Goal: Information Seeking & Learning: Understand process/instructions

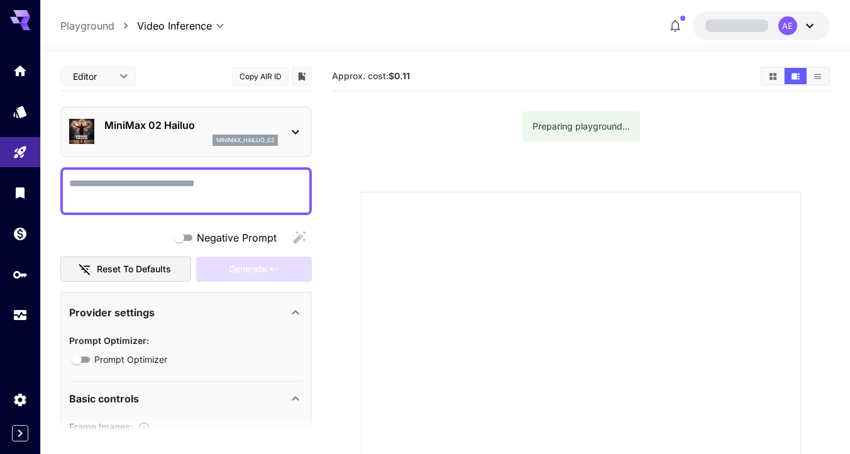
click at [180, 133] on div "MiniMax 02 Hailuo minimax_hailuo_02" at bounding box center [191, 132] width 174 height 28
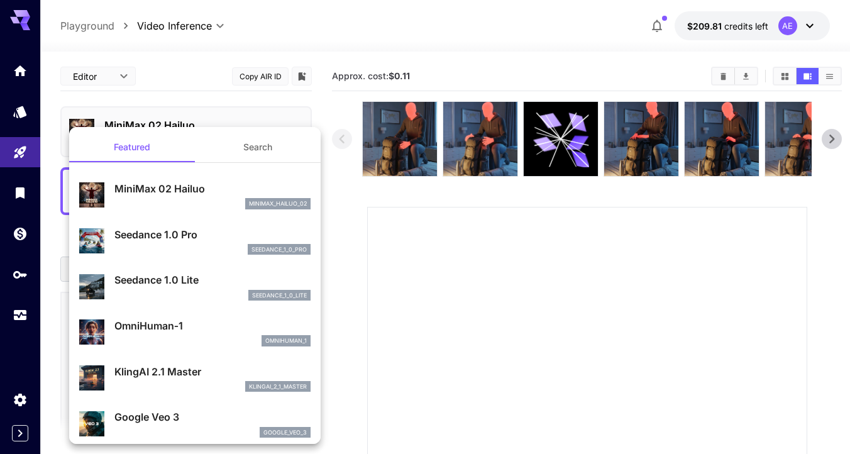
click at [335, 140] on div at bounding box center [425, 227] width 850 height 454
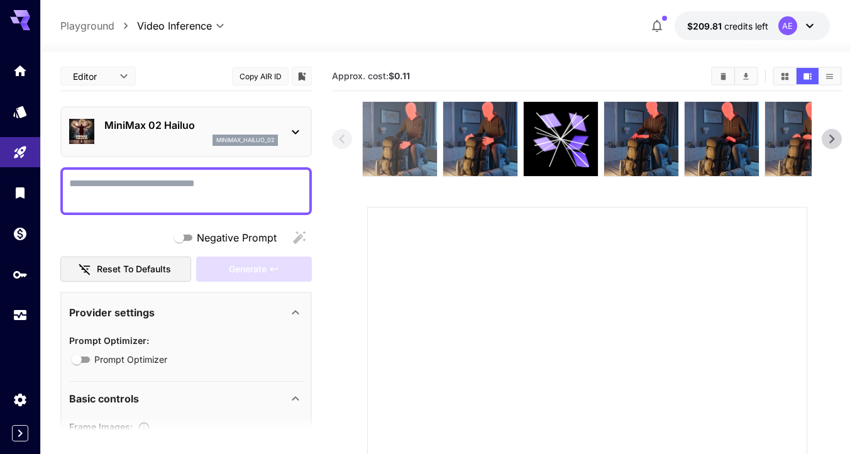
click at [404, 160] on img at bounding box center [400, 139] width 74 height 74
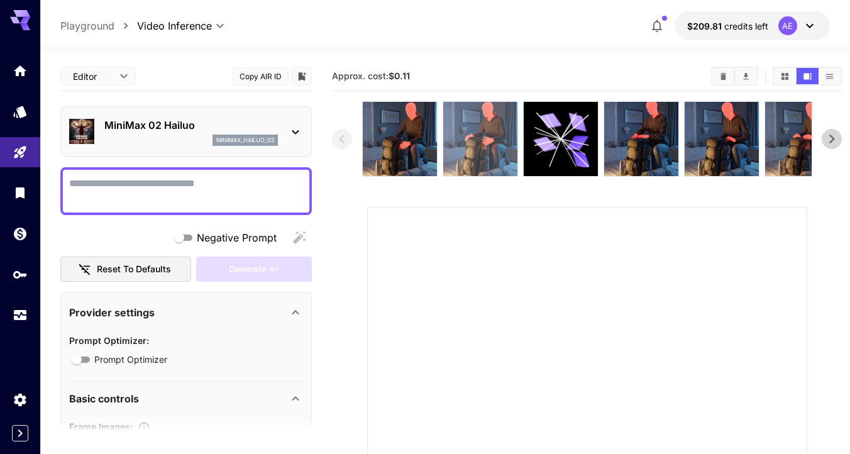
click at [458, 156] on img at bounding box center [480, 139] width 74 height 74
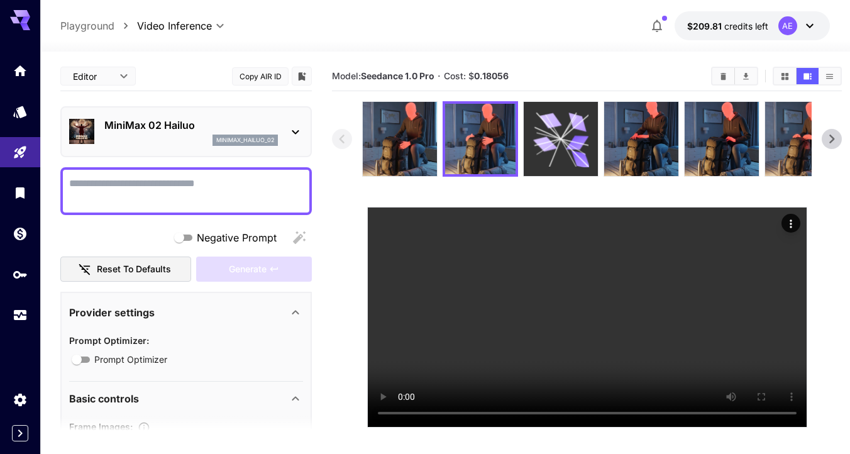
click at [570, 153] on icon at bounding box center [561, 139] width 56 height 56
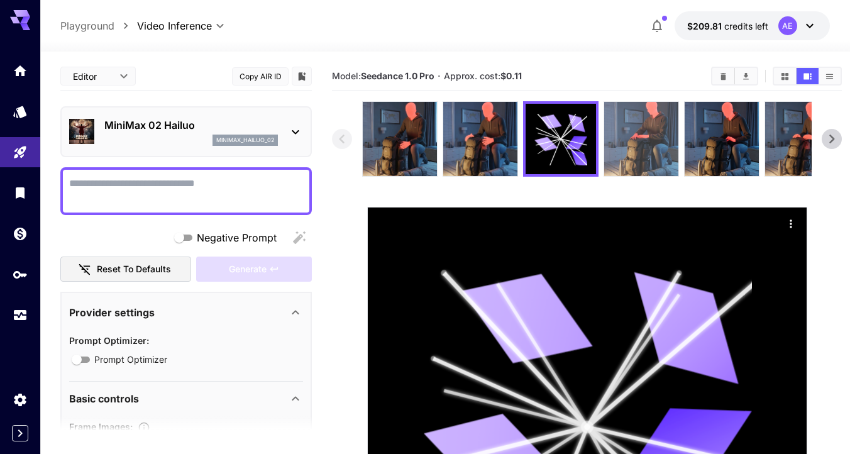
click at [651, 149] on img at bounding box center [641, 139] width 74 height 74
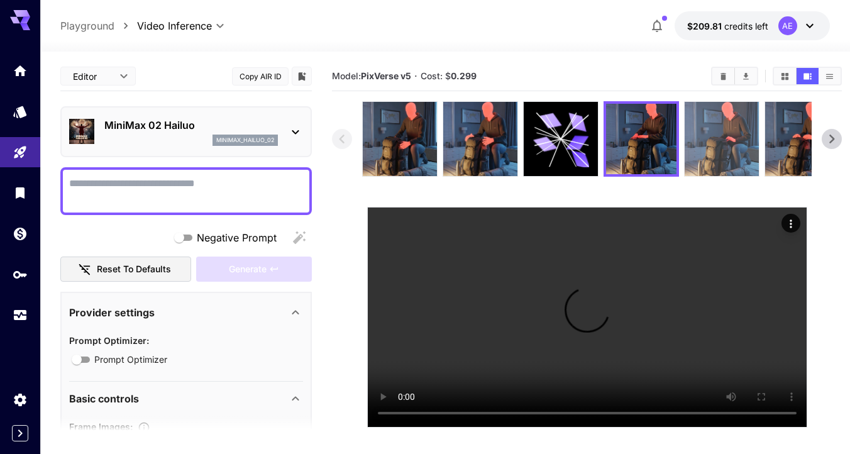
click at [724, 153] on img at bounding box center [722, 139] width 74 height 74
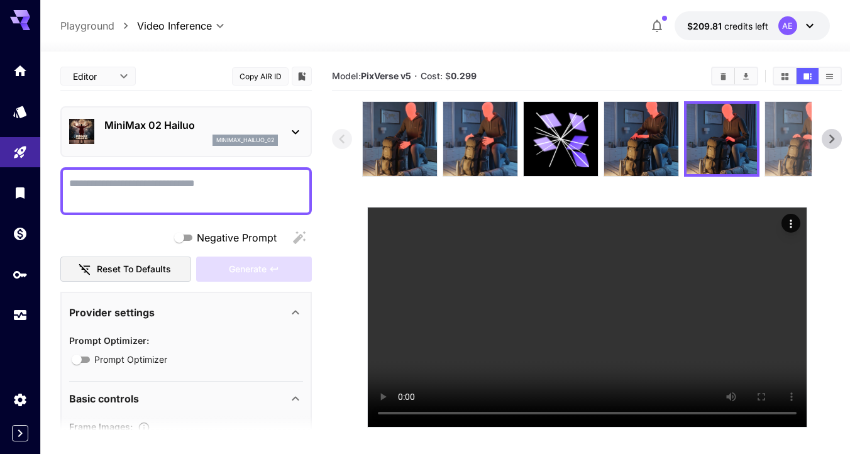
click at [800, 166] on img at bounding box center [802, 139] width 74 height 74
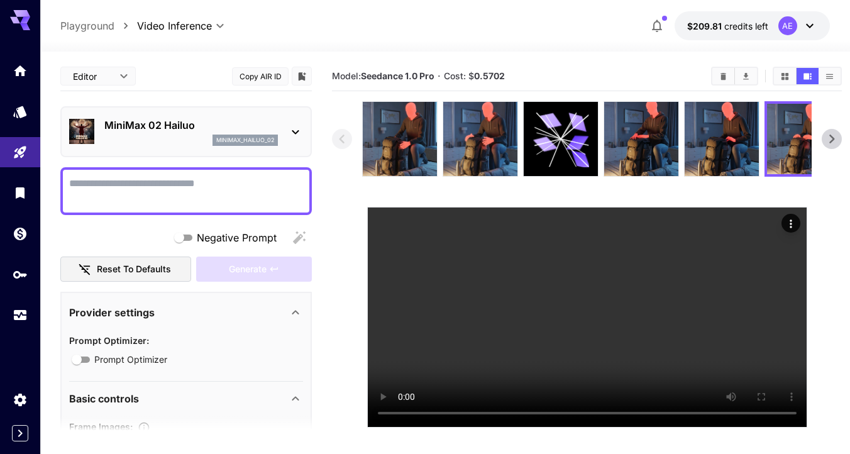
click at [834, 147] on icon at bounding box center [831, 139] width 19 height 19
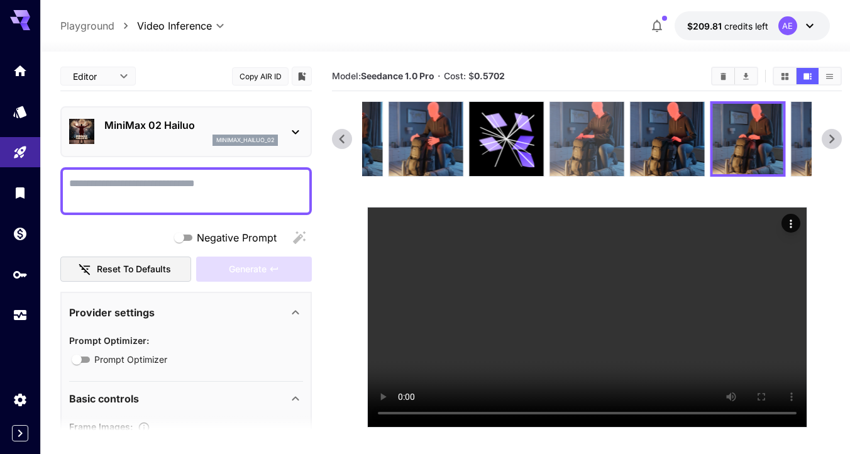
click at [619, 144] on img at bounding box center [587, 139] width 74 height 74
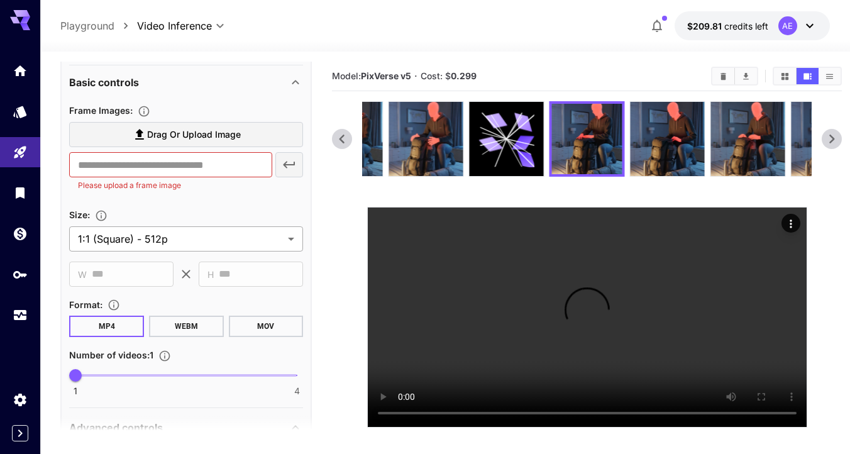
scroll to position [316, 0]
click at [787, 229] on icon "Actions" at bounding box center [791, 224] width 13 height 13
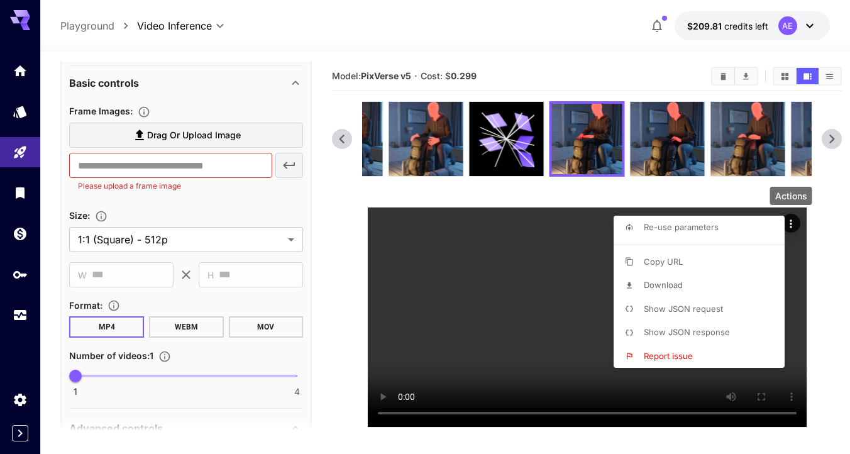
click at [687, 311] on span "Show JSON request" at bounding box center [683, 309] width 79 height 10
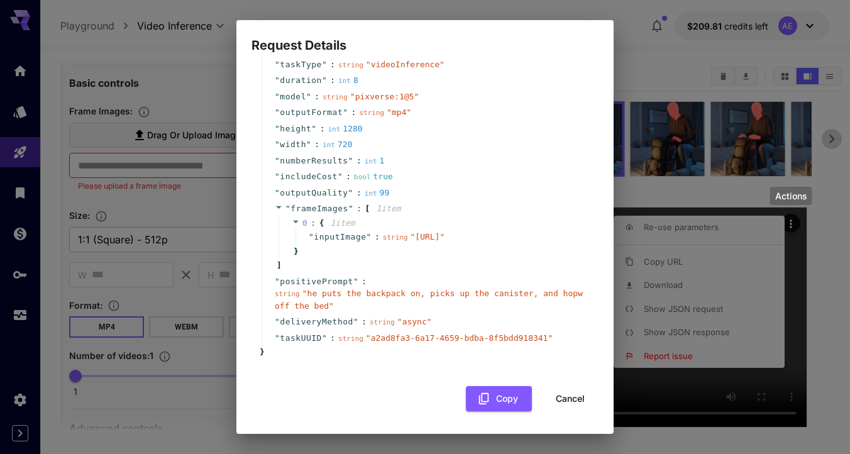
scroll to position [0, 0]
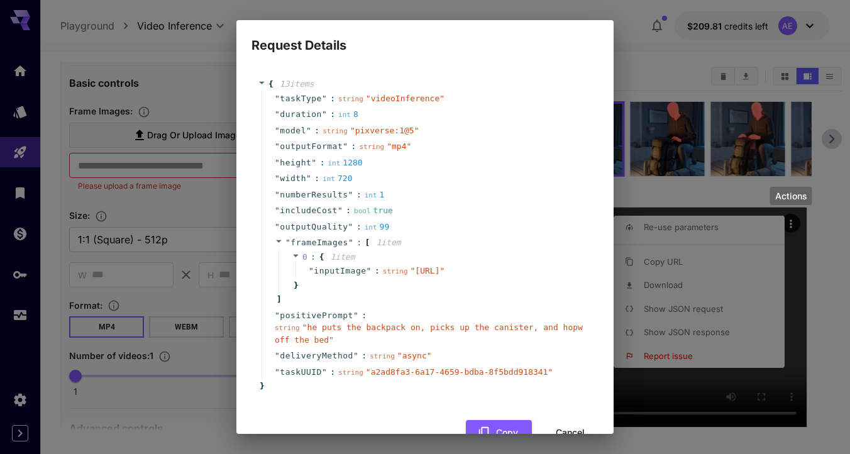
click at [660, 216] on div "Request Details { 13 item s " taskType " : string " videoInference " " duration…" at bounding box center [425, 227] width 850 height 454
click at [265, 29] on h2 "Request Details" at bounding box center [424, 37] width 377 height 35
click at [846, 148] on div "Request Details { 13 item s " taskType " : string " videoInference " " duration…" at bounding box center [425, 227] width 850 height 454
click at [624, 109] on div "Request Details { 13 item s " taskType " : string " videoInference " " duration…" at bounding box center [425, 227] width 850 height 454
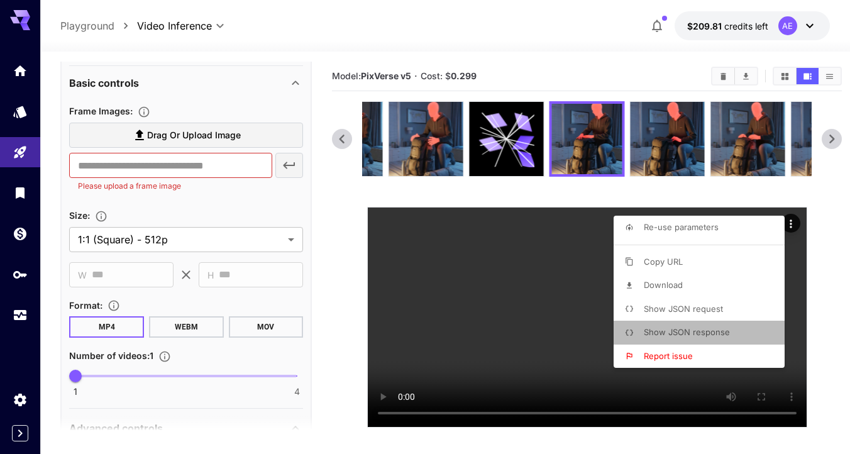
click at [677, 326] on p "Show JSON response" at bounding box center [687, 332] width 86 height 13
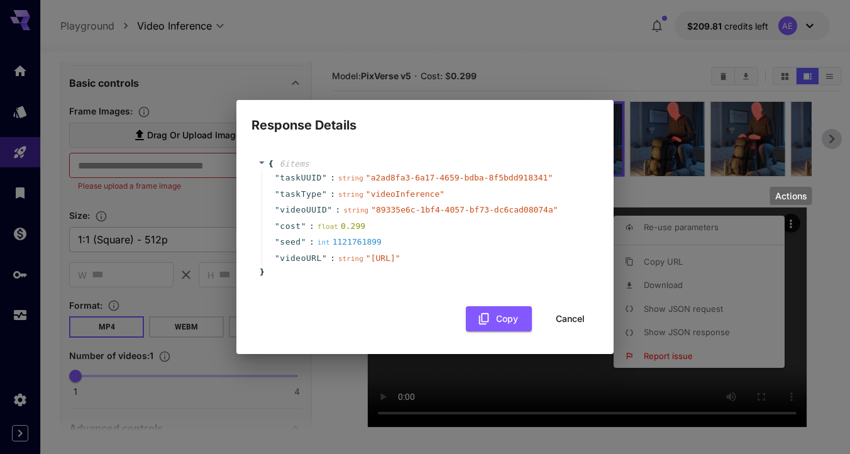
click at [555, 328] on button "Cancel" at bounding box center [570, 319] width 57 height 26
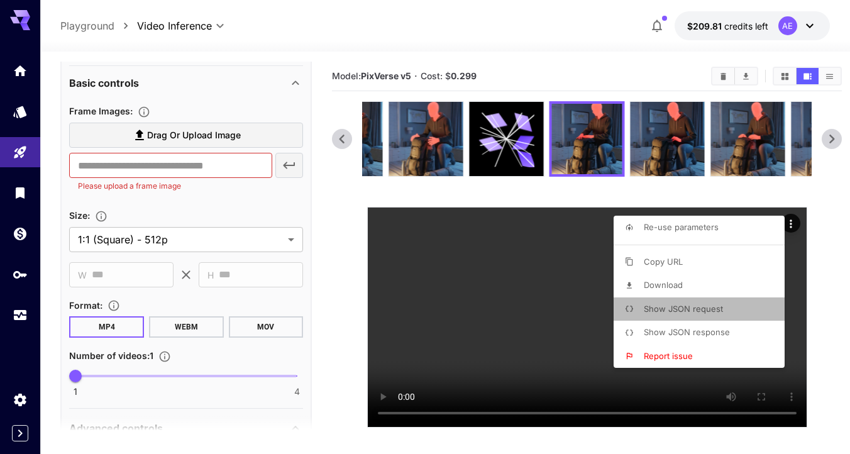
click at [673, 306] on span "Show JSON request" at bounding box center [683, 309] width 79 height 10
